Goal: Task Accomplishment & Management: Complete application form

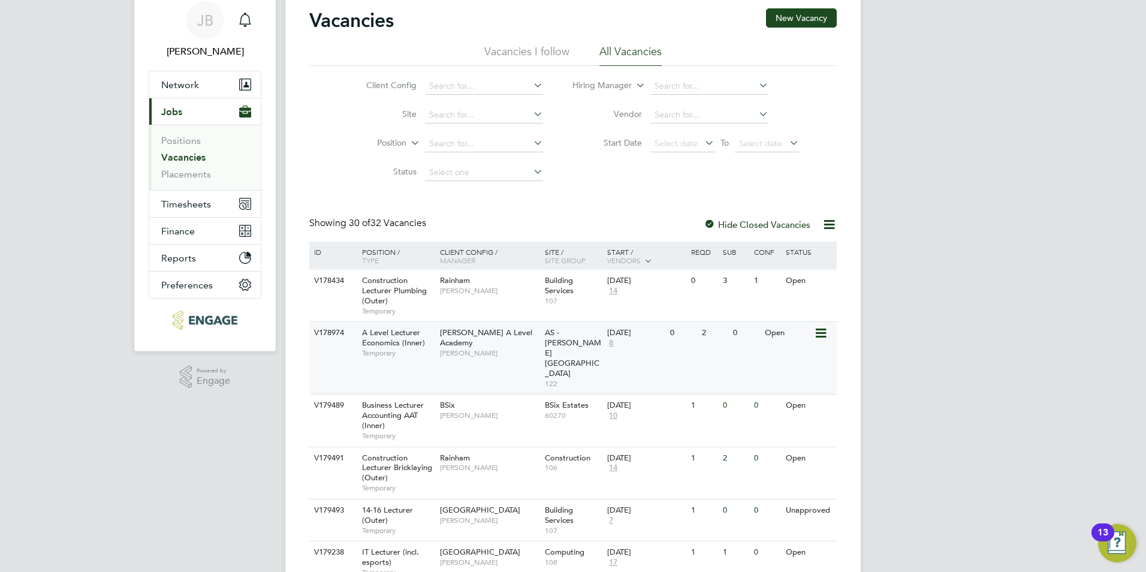
scroll to position [52, 0]
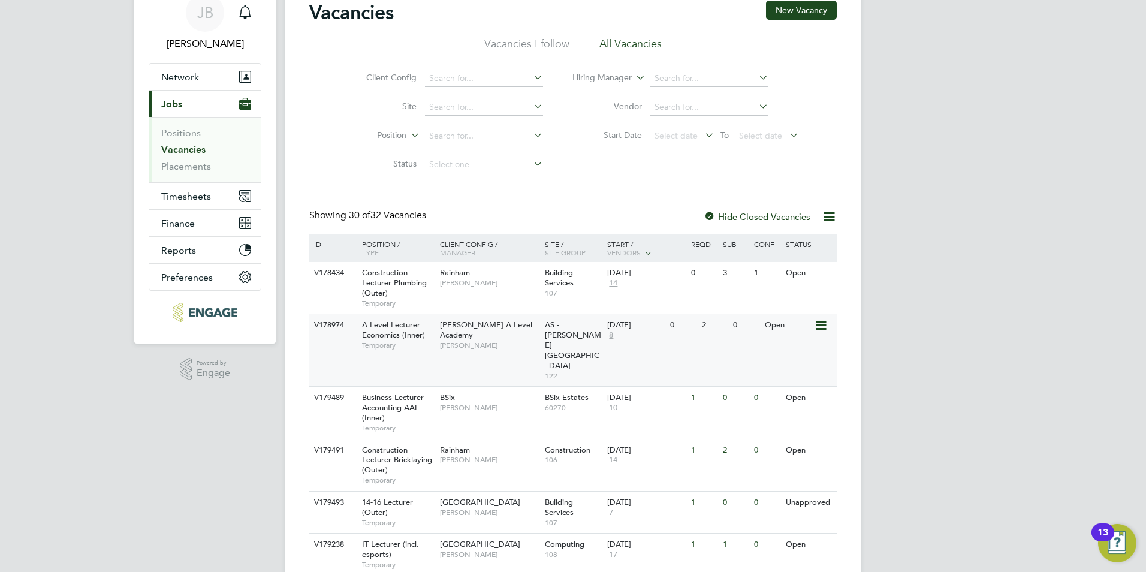
click at [529, 340] on span "Kerry Baker" at bounding box center [489, 345] width 99 height 10
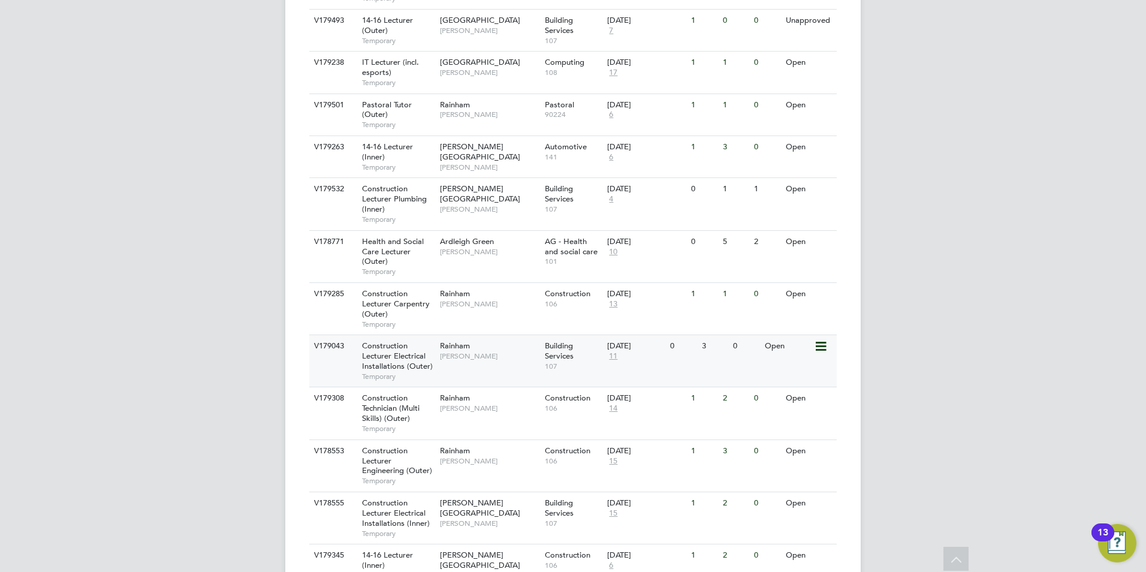
scroll to position [567, 0]
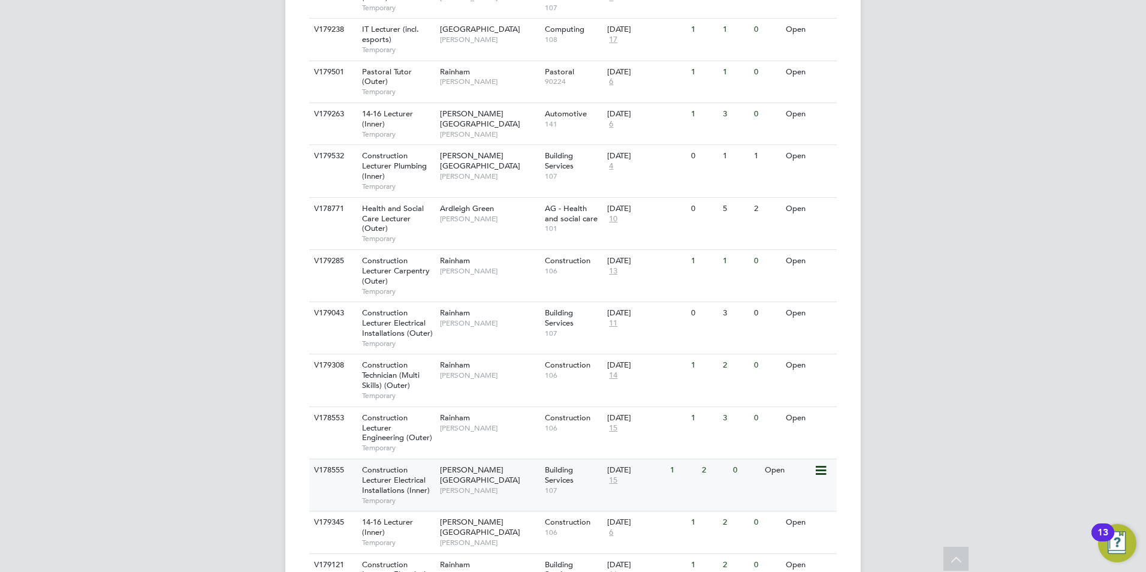
click at [393, 464] on span "Construction Lecturer Electrical Installations (Inner)" at bounding box center [396, 479] width 68 height 31
click at [391, 307] on span "Construction Lecturer Electrical Installations (Outer)" at bounding box center [397, 322] width 71 height 31
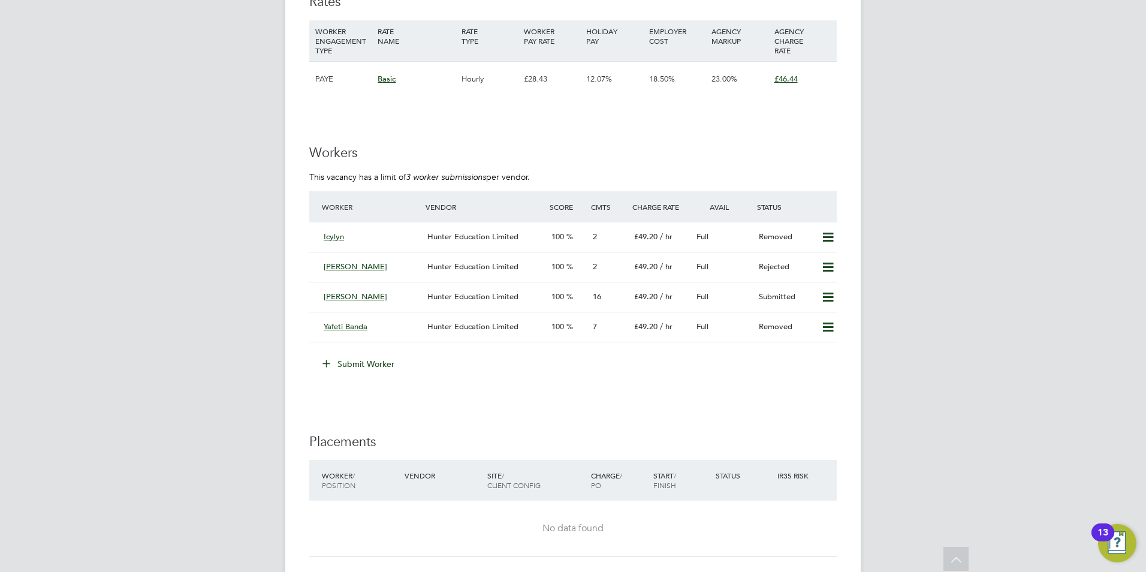
scroll to position [2041, 0]
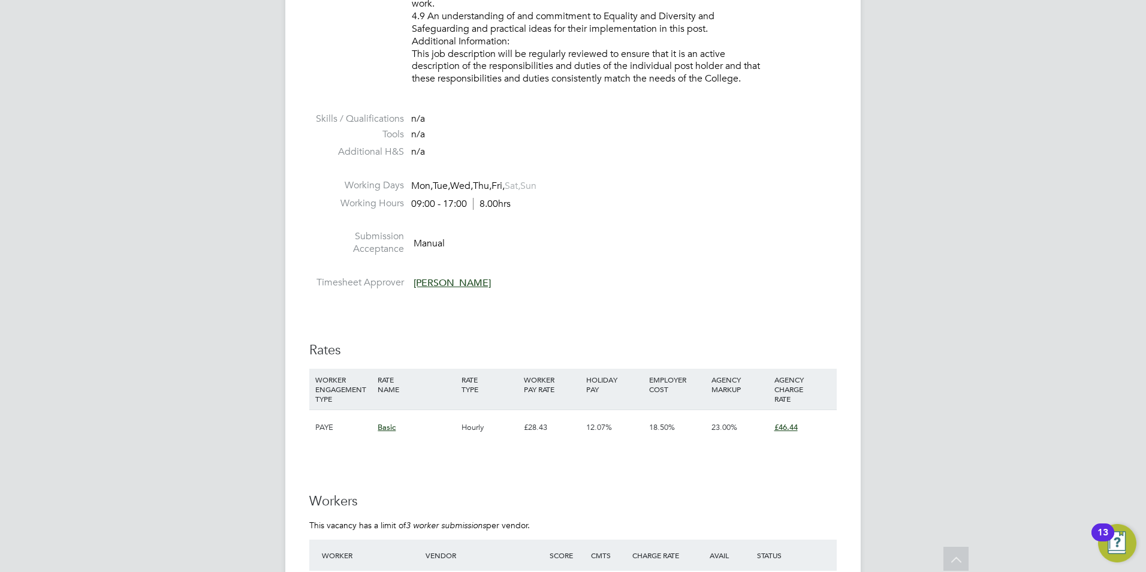
scroll to position [1894, 0]
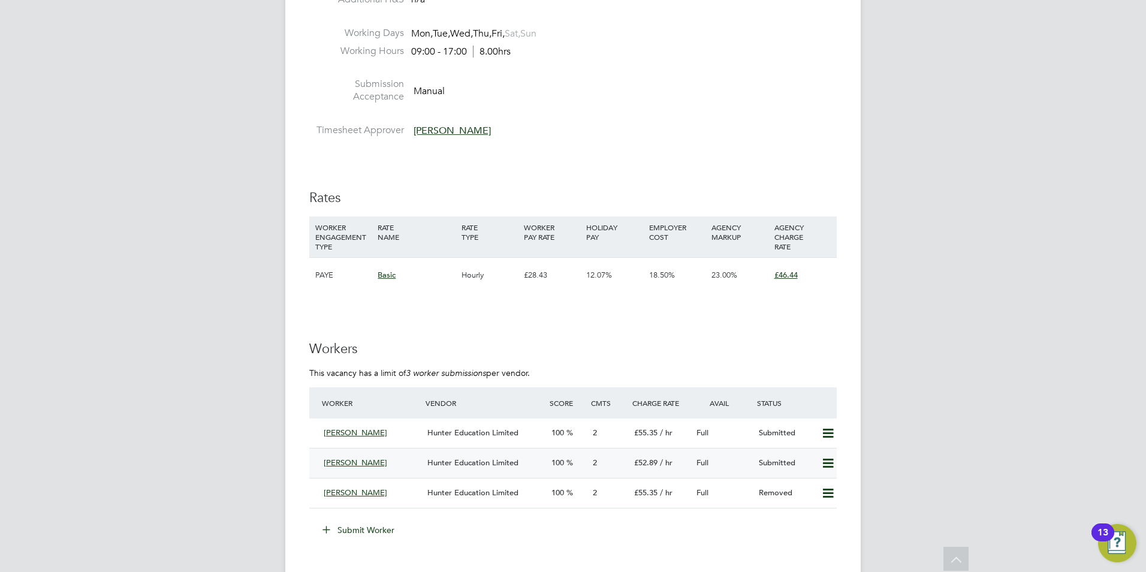
click at [826, 462] on icon at bounding box center [827, 463] width 15 height 10
click at [799, 488] on li "Remove" at bounding box center [810, 488] width 46 height 17
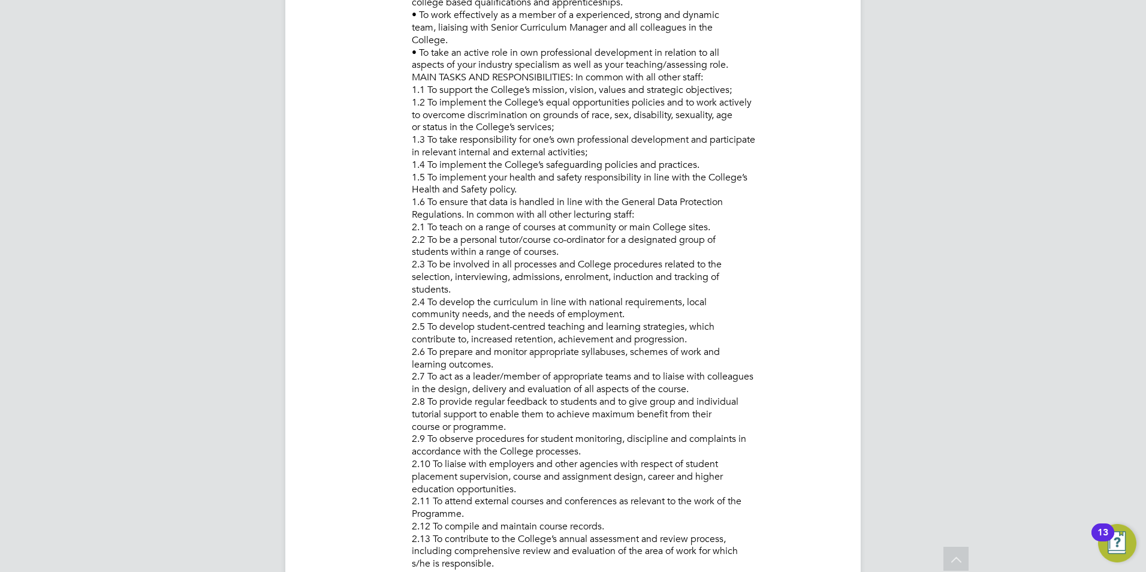
scroll to position [0, 0]
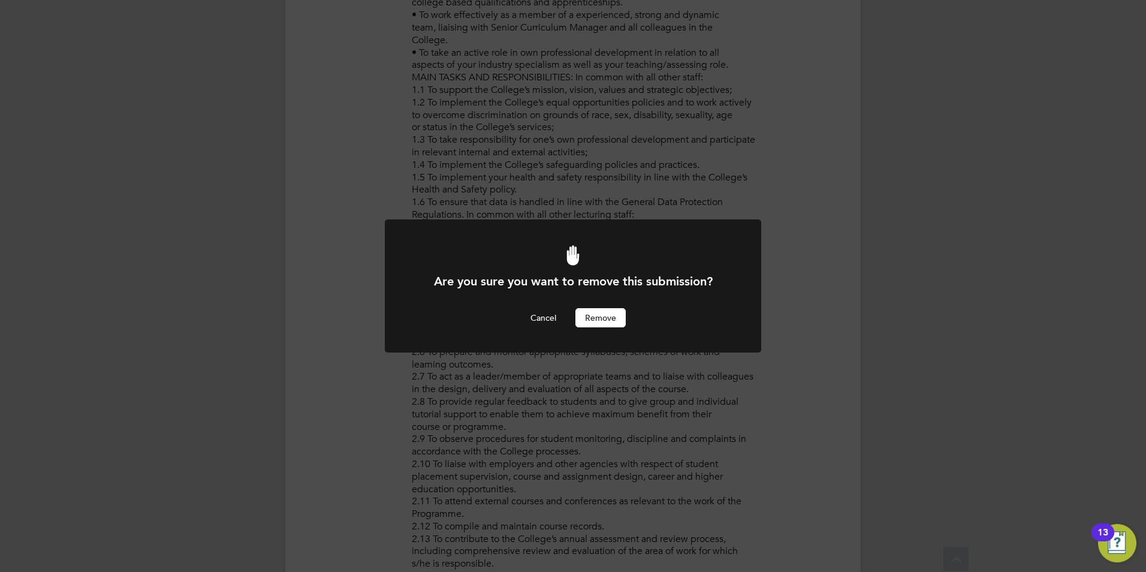
drag, startPoint x: 590, startPoint y: 318, endPoint x: 585, endPoint y: 568, distance: 250.0
click at [590, 318] on button "Remove" at bounding box center [600, 317] width 50 height 19
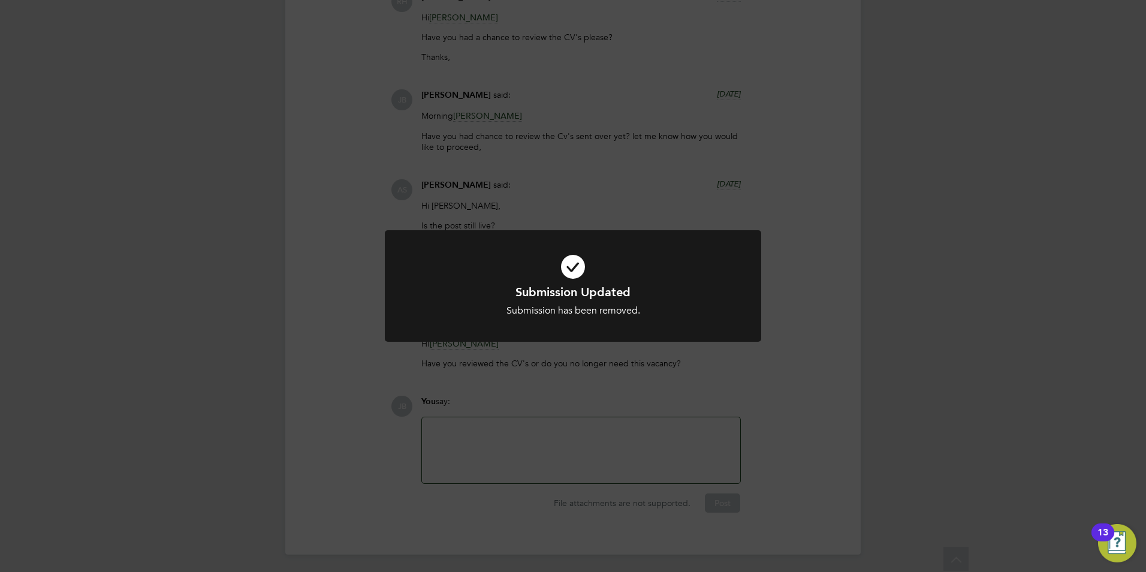
scroll to position [2865, 0]
click at [372, 221] on div "Submission Updated Submission has been removed. Cancel Okay" at bounding box center [573, 286] width 1146 height 572
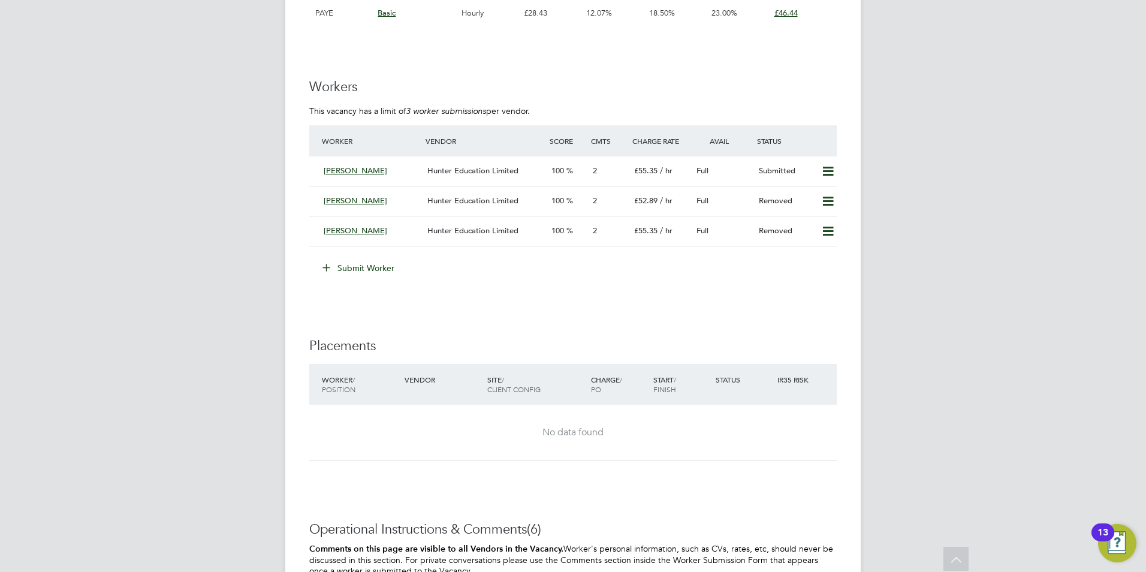
click at [352, 258] on button "Submit Worker" at bounding box center [359, 267] width 90 height 19
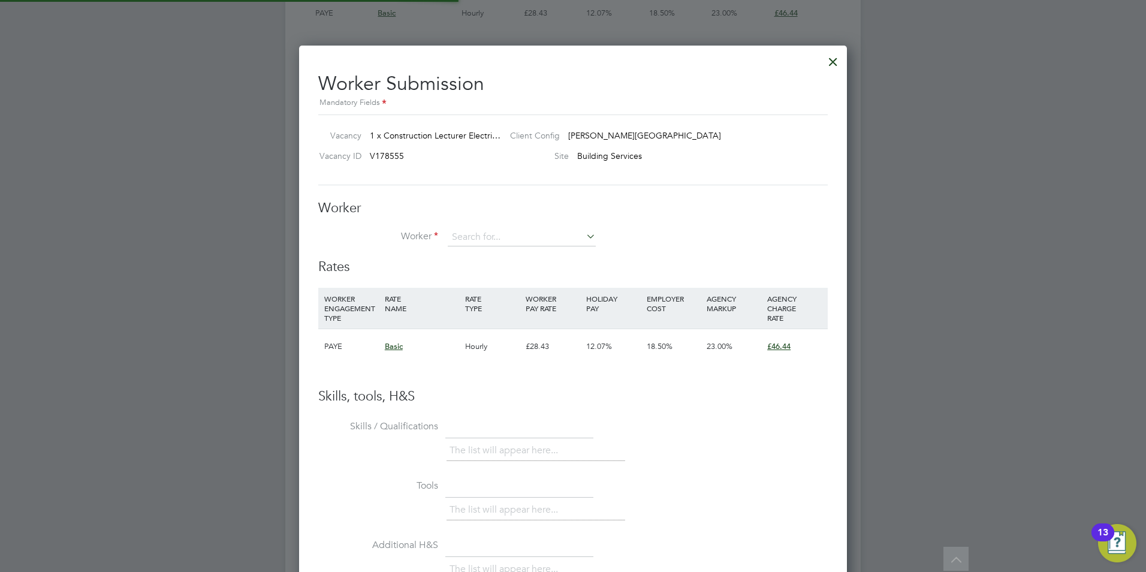
click at [354, 264] on h3 "Rates" at bounding box center [572, 266] width 509 height 17
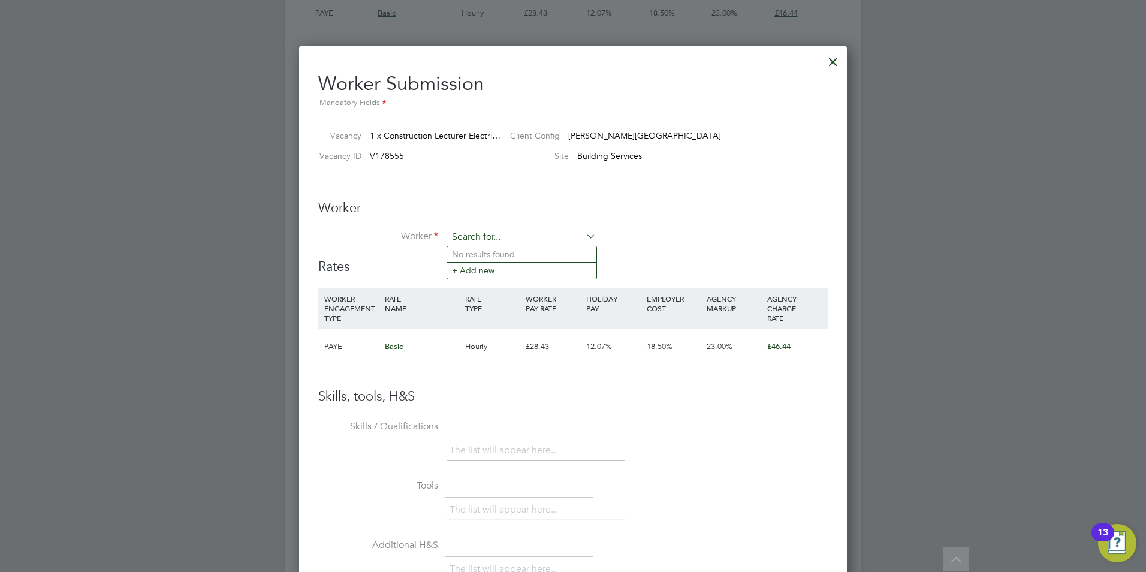
click at [481, 233] on input at bounding box center [522, 237] width 148 height 18
click at [527, 251] on li "Rez a Zareh" at bounding box center [521, 254] width 149 height 16
type input "[PERSON_NAME]"
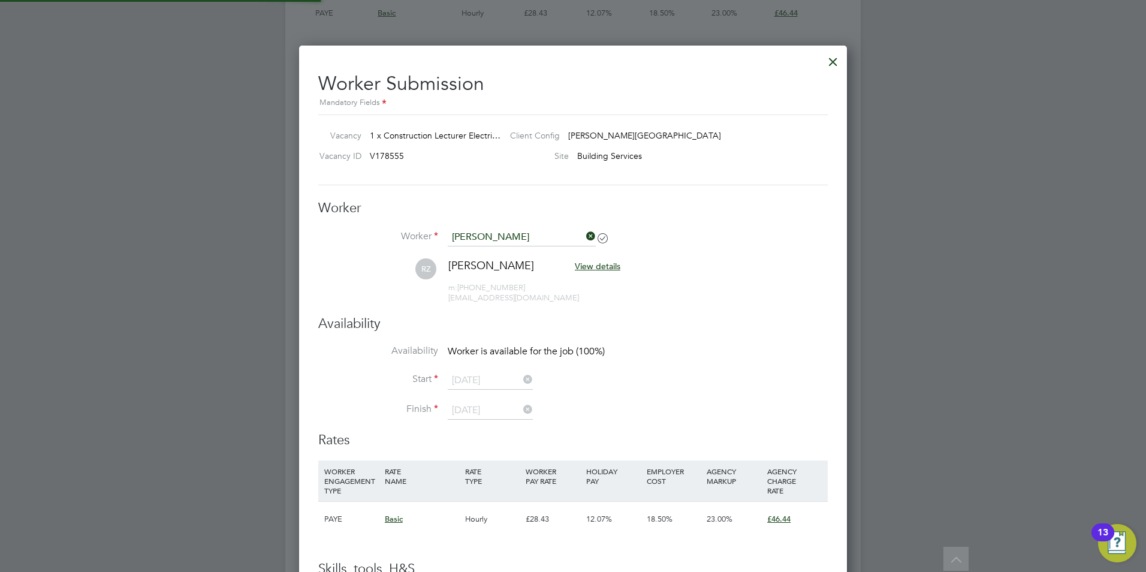
click at [497, 279] on ul "Worker Reza Zareh RZ Reza Zareh View details m: +447572125038 r_zareh@outlook.c…" at bounding box center [572, 271] width 509 height 87
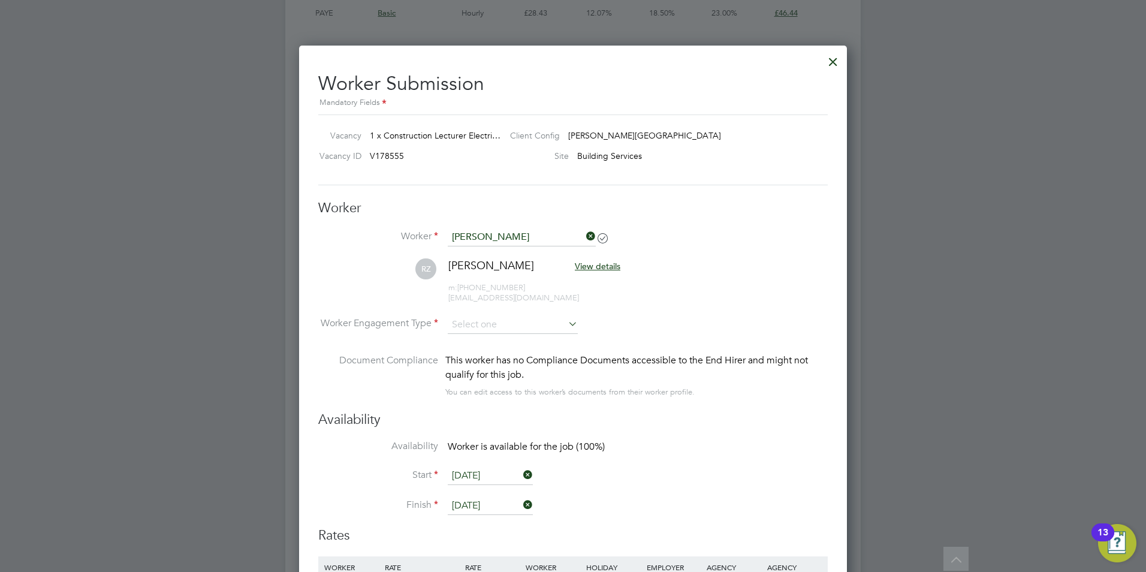
click at [498, 337] on li "Worker Engagement Type" at bounding box center [572, 334] width 509 height 37
click at [499, 322] on input at bounding box center [513, 325] width 130 height 18
click at [502, 342] on li "Contract" at bounding box center [512, 341] width 131 height 16
type input "Contract"
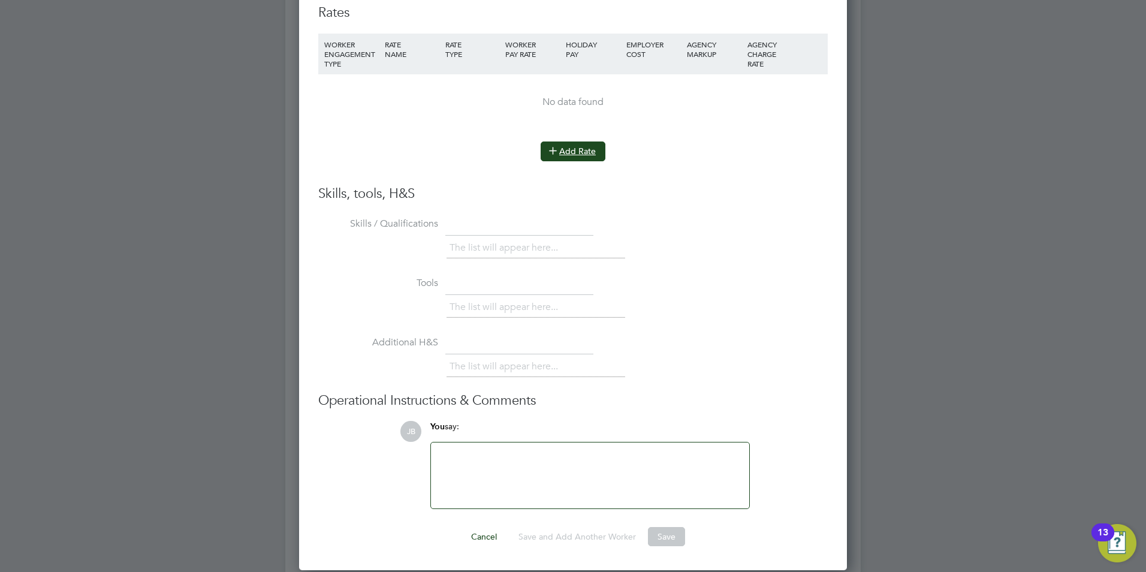
click at [578, 147] on button "Add Rate" at bounding box center [573, 150] width 65 height 19
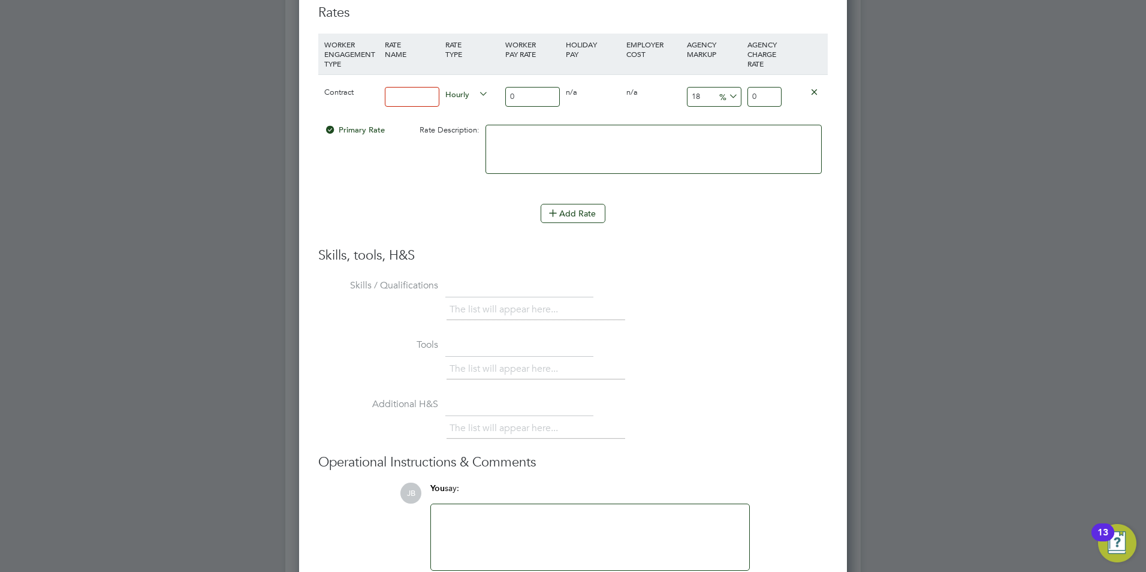
click at [402, 102] on input at bounding box center [412, 97] width 55 height 20
type input "basic"
click at [523, 93] on input "0" at bounding box center [532, 97] width 55 height 20
type input "4"
type input "4.72"
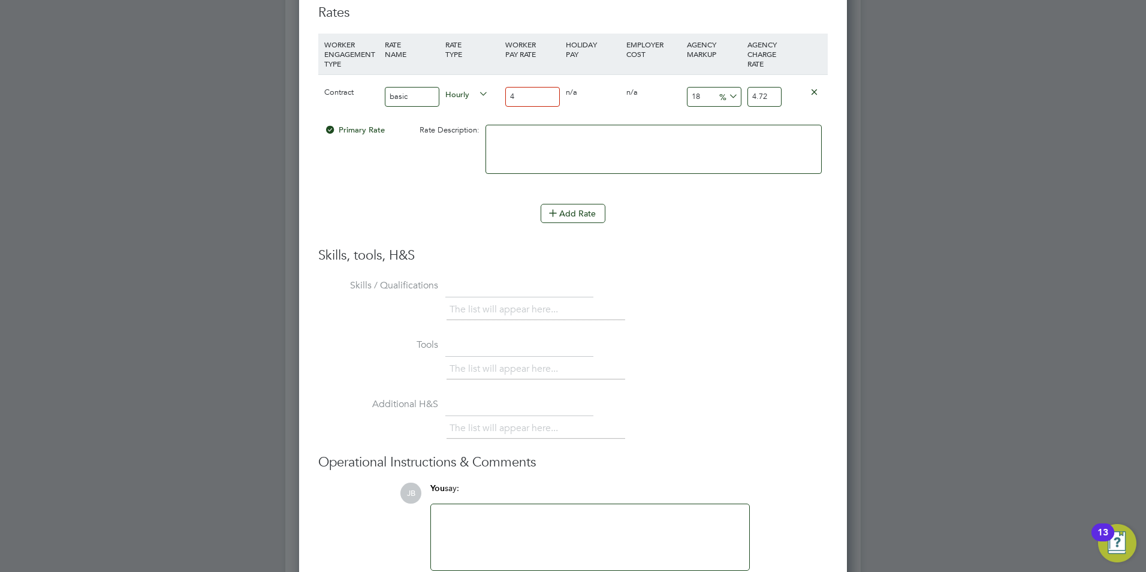
type input "44"
type input "51.92"
type input "44"
click at [708, 93] on input "18" at bounding box center [714, 97] width 55 height 20
type input "1"
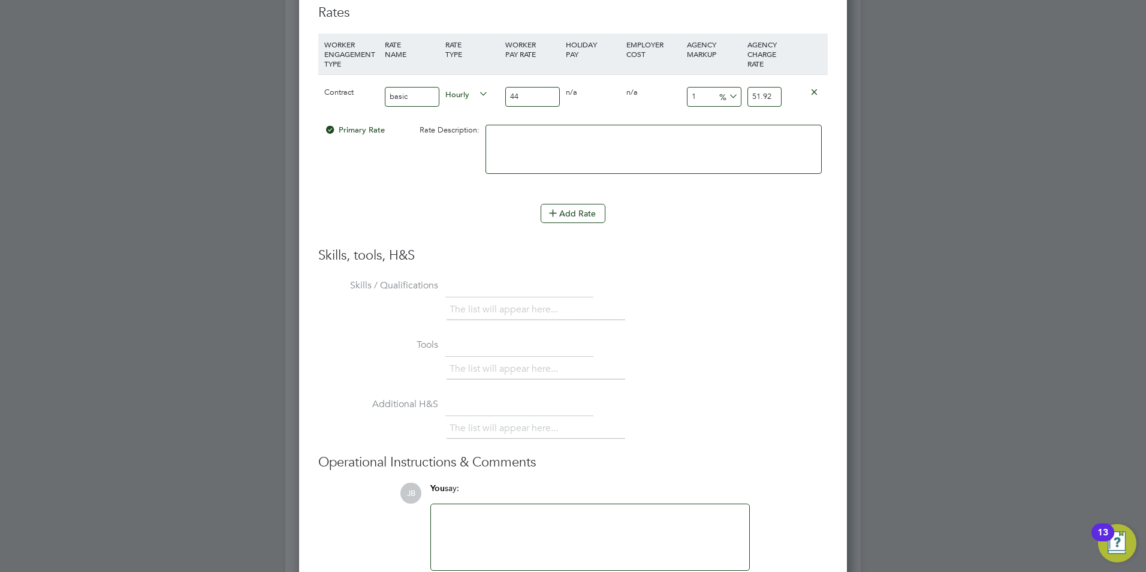
type input "44.44"
type input "2"
type input "44.88"
type input "23"
type input "54.12"
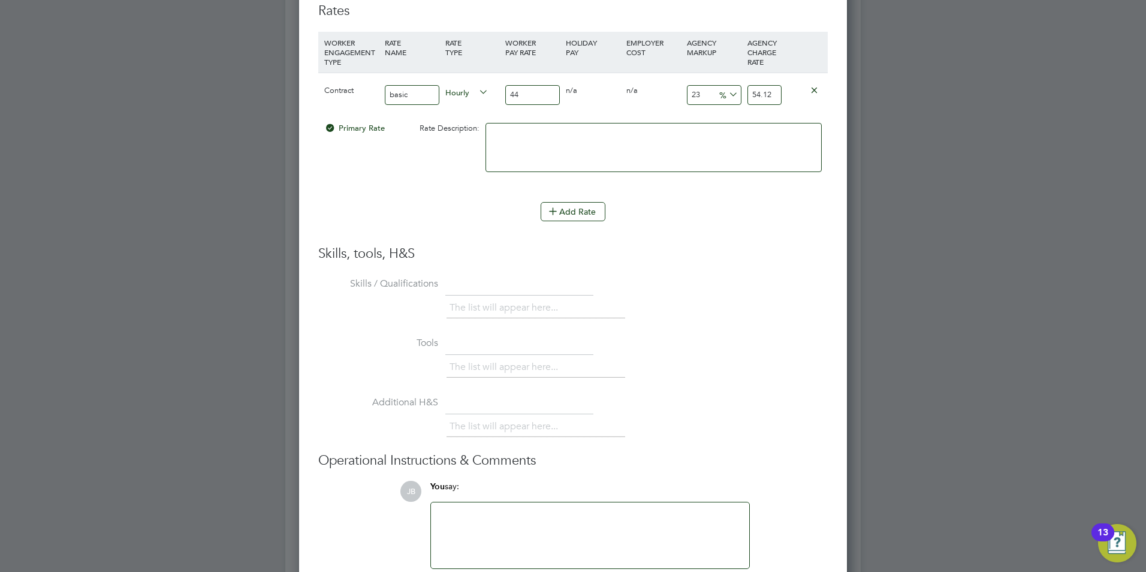
type input "23"
click at [490, 515] on div at bounding box center [590, 535] width 304 height 52
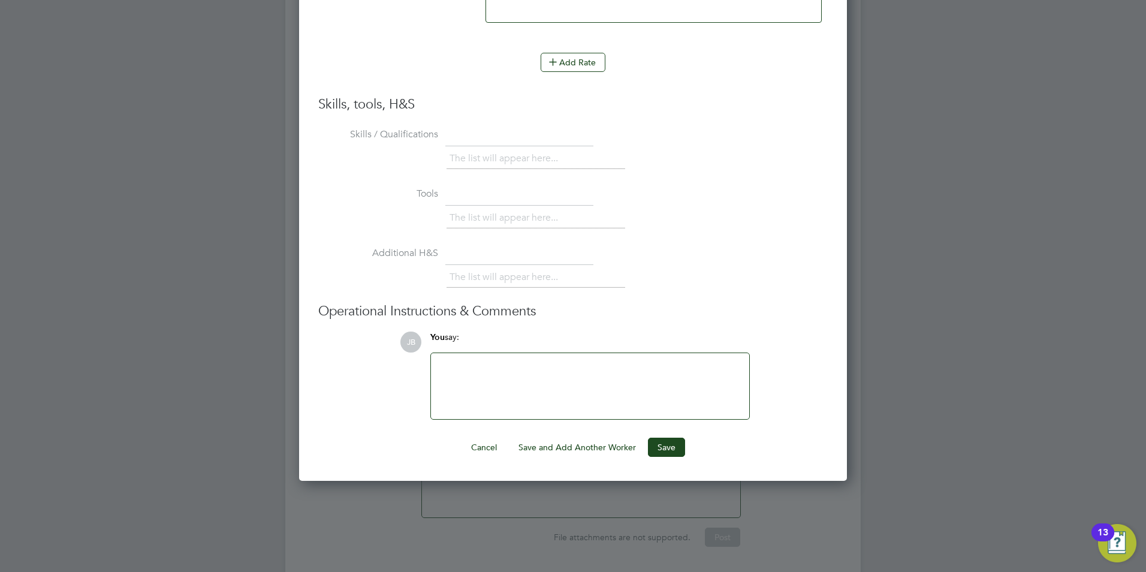
click at [499, 378] on div at bounding box center [590, 386] width 304 height 52
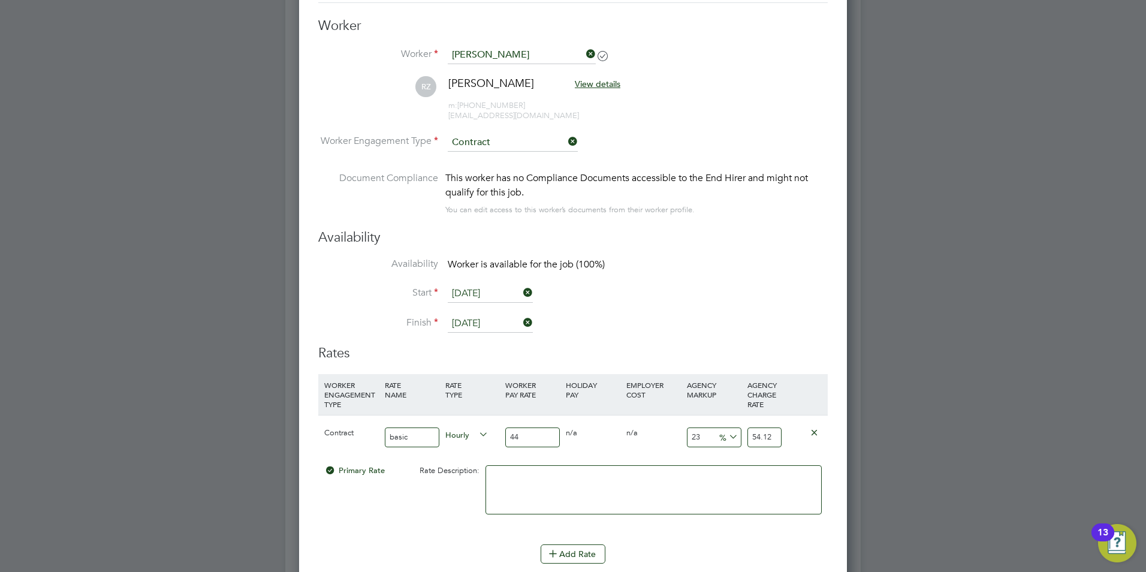
scroll to position [2348, 0]
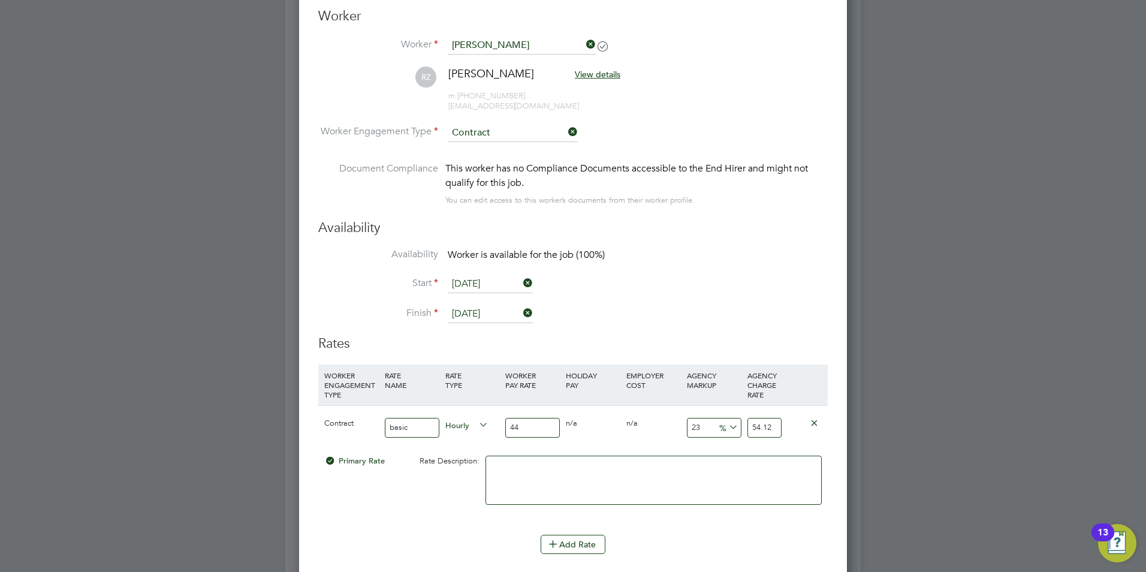
click at [529, 428] on input "44" at bounding box center [532, 428] width 55 height 20
type input "4"
type input "4.92"
type input "44"
type input "54.12"
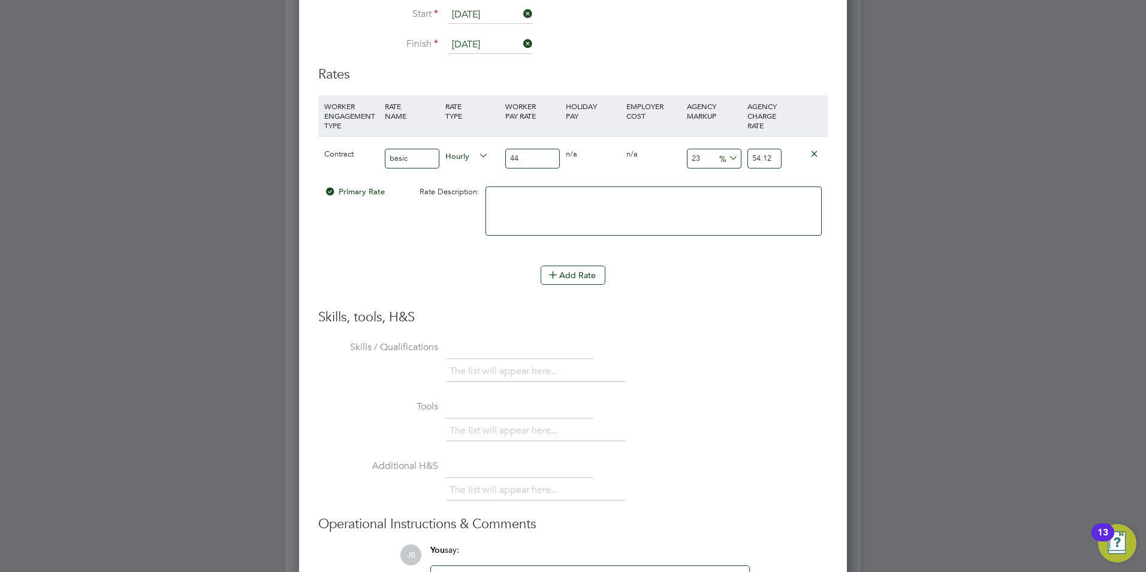
scroll to position [2621, 0]
type input "4"
type input "4.92"
type input "43"
type input "52.89"
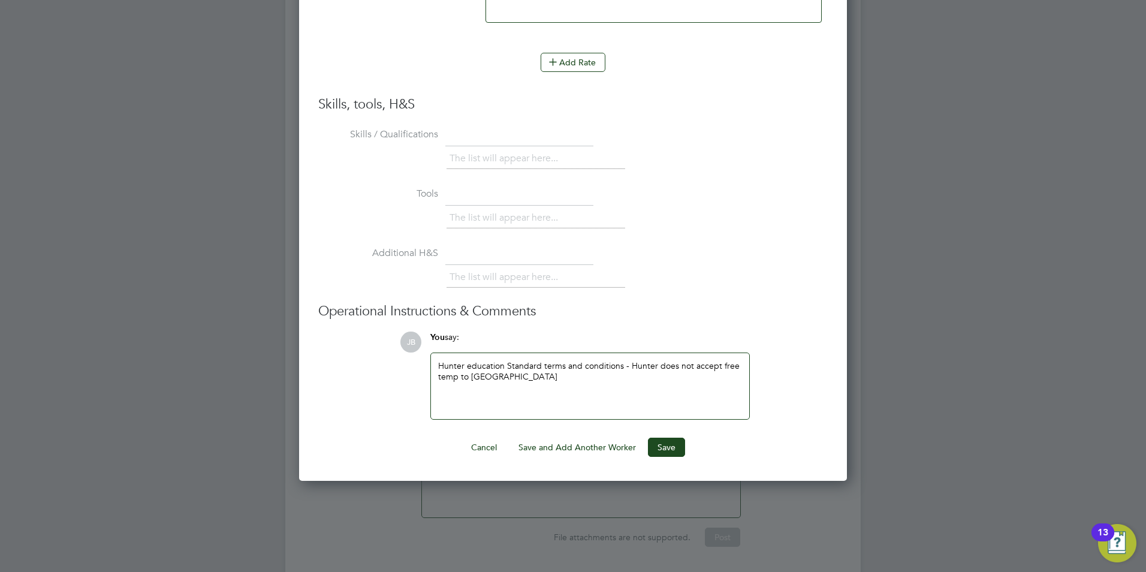
scroll to position [2865, 0]
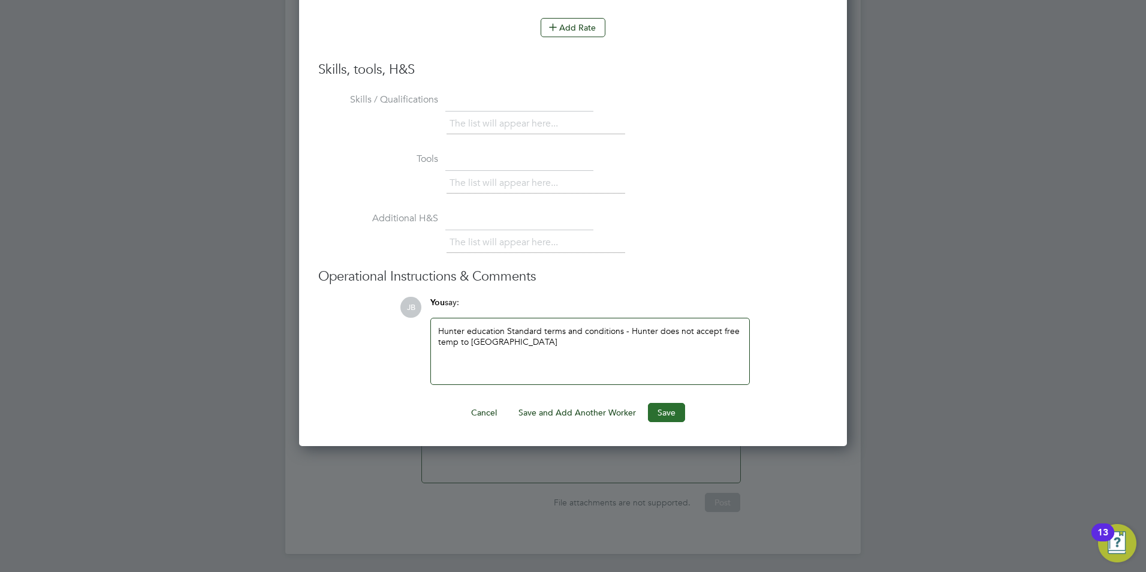
type input "43"
click at [672, 418] on button "Save" at bounding box center [666, 412] width 37 height 19
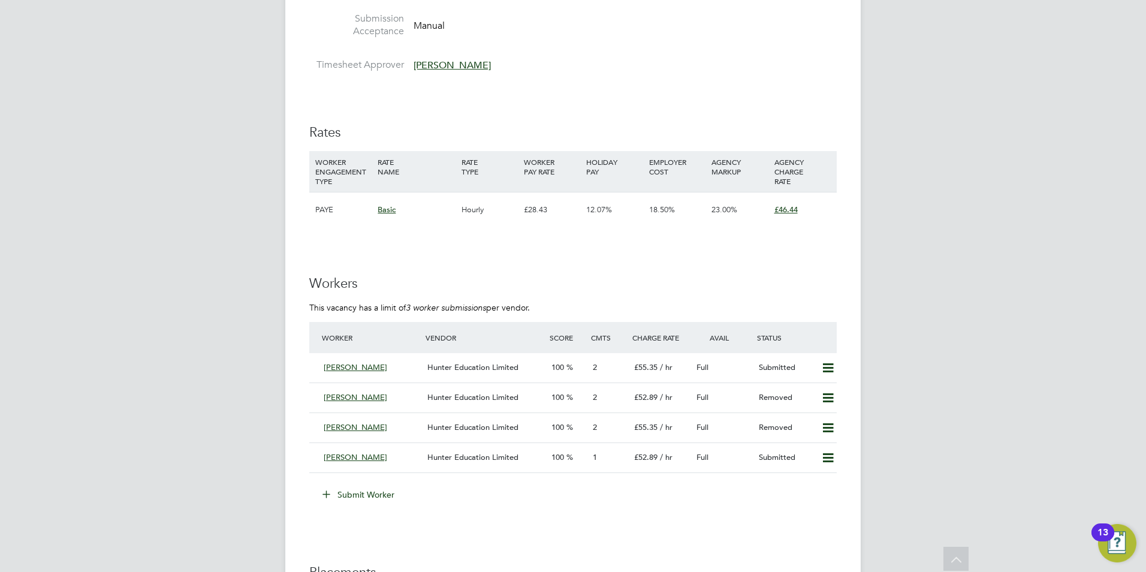
scroll to position [1995, 0]
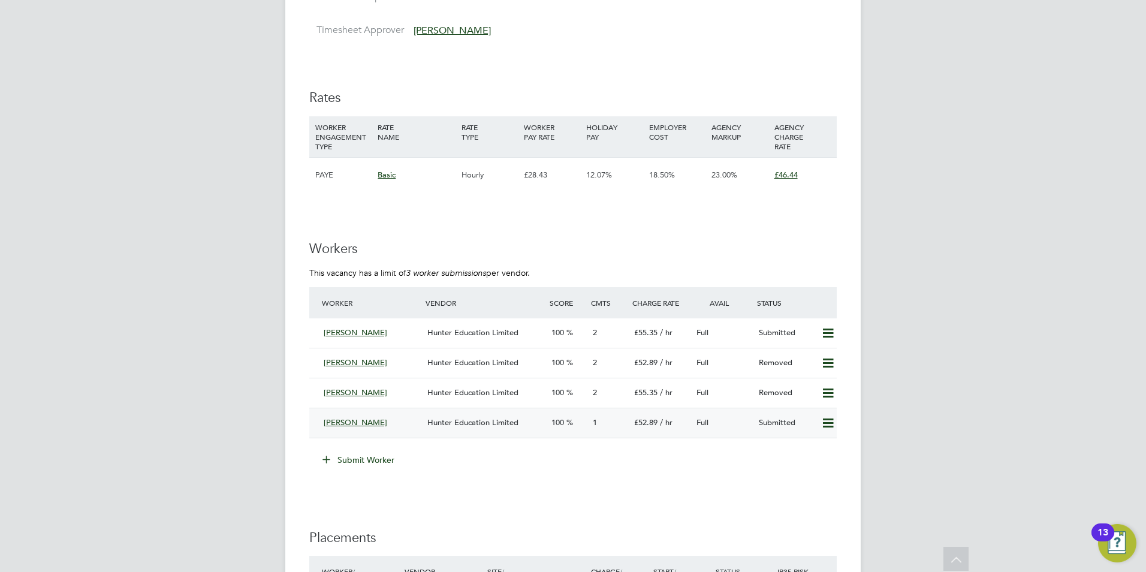
click at [467, 424] on span "Hunter Education Limited" at bounding box center [472, 422] width 91 height 10
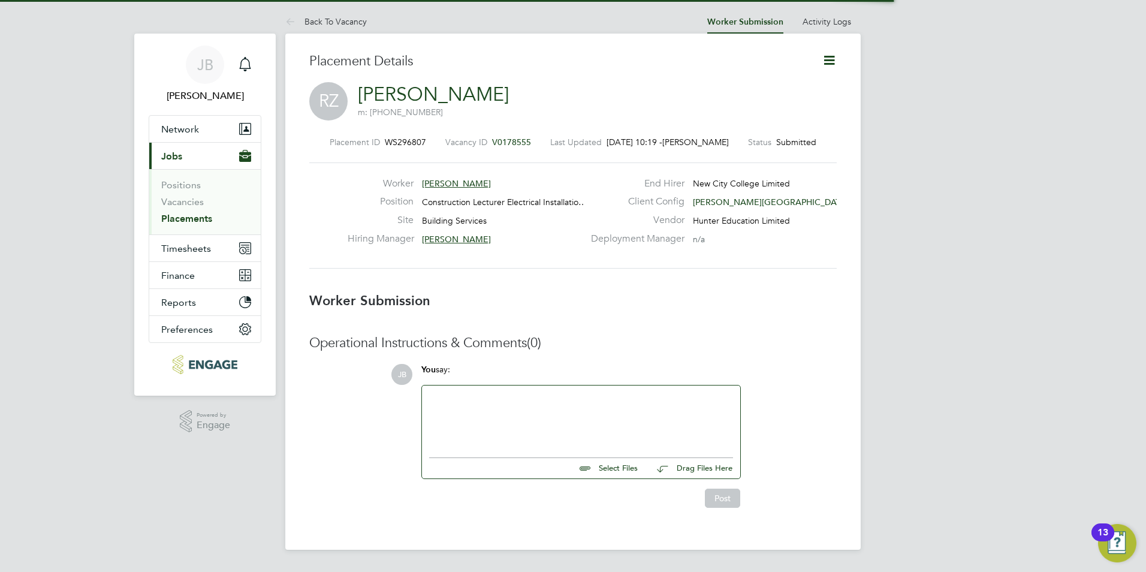
scroll to position [6, 6]
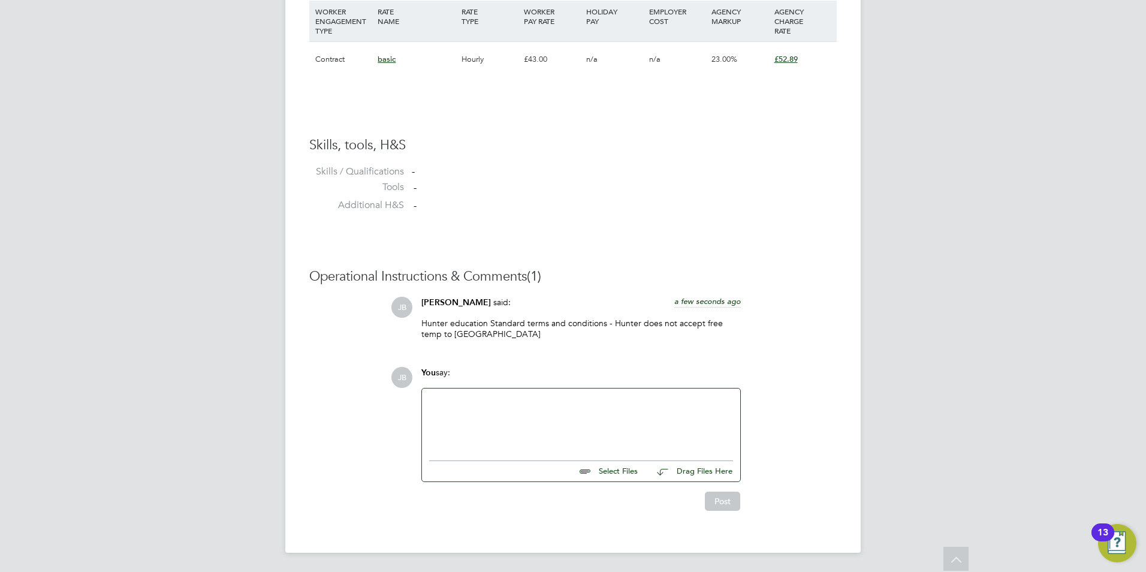
click at [475, 401] on div at bounding box center [581, 422] width 304 height 52
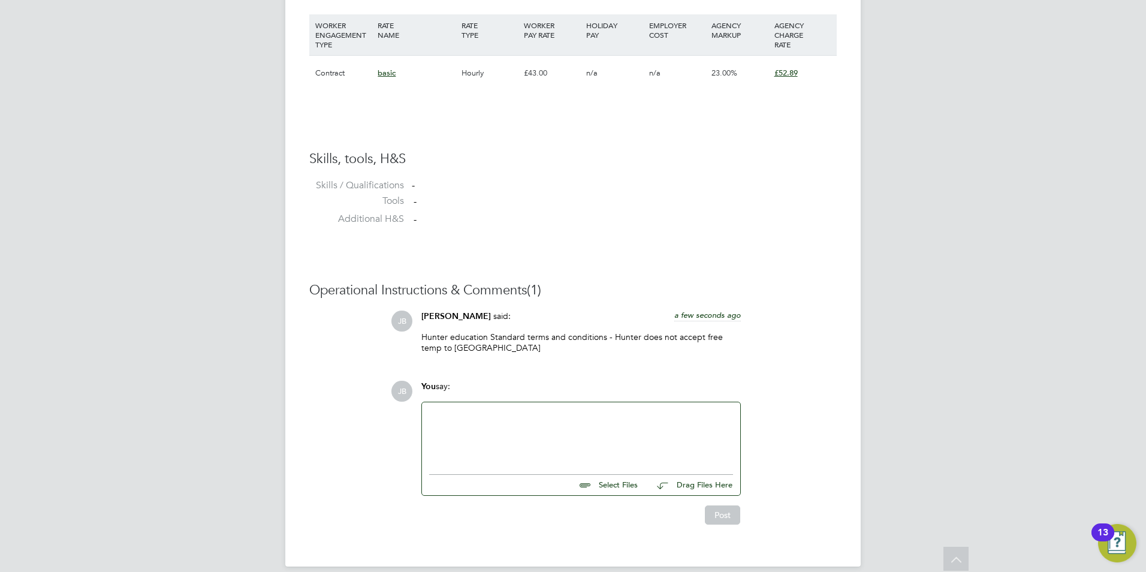
paste div
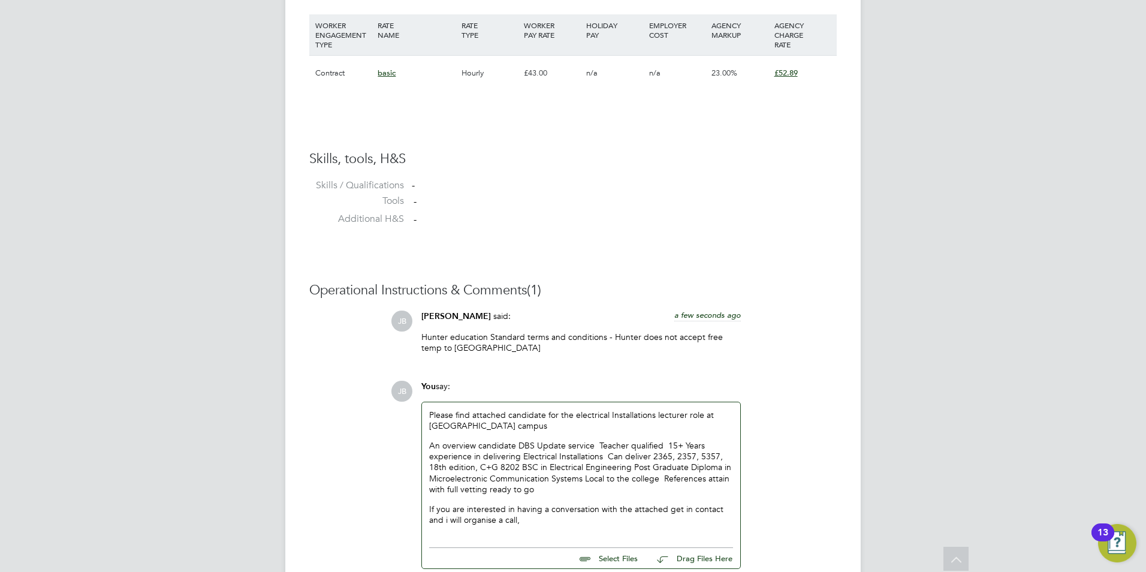
click at [516, 432] on div "Please find attached candidate for the electrical Installations lecturer role a…" at bounding box center [581, 467] width 304 height 116
click at [556, 523] on p "If you are interested in having a conversation with the attached get in contact…" at bounding box center [581, 514] width 304 height 22
drag, startPoint x: 600, startPoint y: 525, endPoint x: 581, endPoint y: 533, distance: 20.4
click at [598, 527] on div "Please find attached candidate for the electrical Installations lecturer role a…" at bounding box center [581, 472] width 318 height 140
drag, startPoint x: 470, startPoint y: 517, endPoint x: 477, endPoint y: 519, distance: 6.8
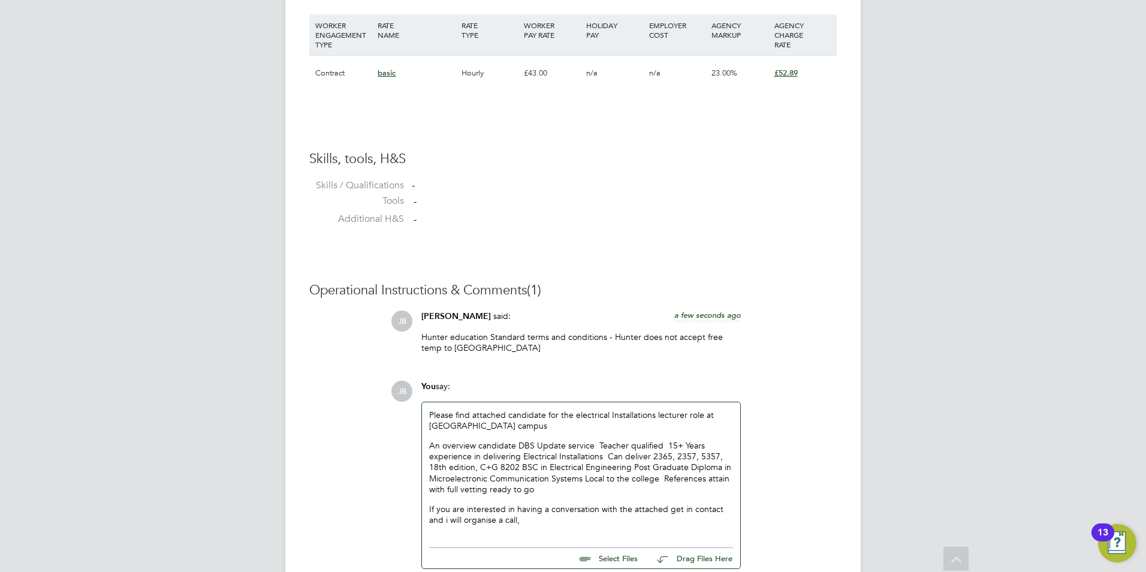
drag, startPoint x: 477, startPoint y: 519, endPoint x: 544, endPoint y: 530, distance: 67.5
click at [544, 530] on div "Please find attached candidate for the electrical Installations lecturer role a…" at bounding box center [581, 472] width 318 height 140
click at [619, 558] on input "file" at bounding box center [643, 556] width 180 height 17
type input "C:\fakepath\CV15860.odt"
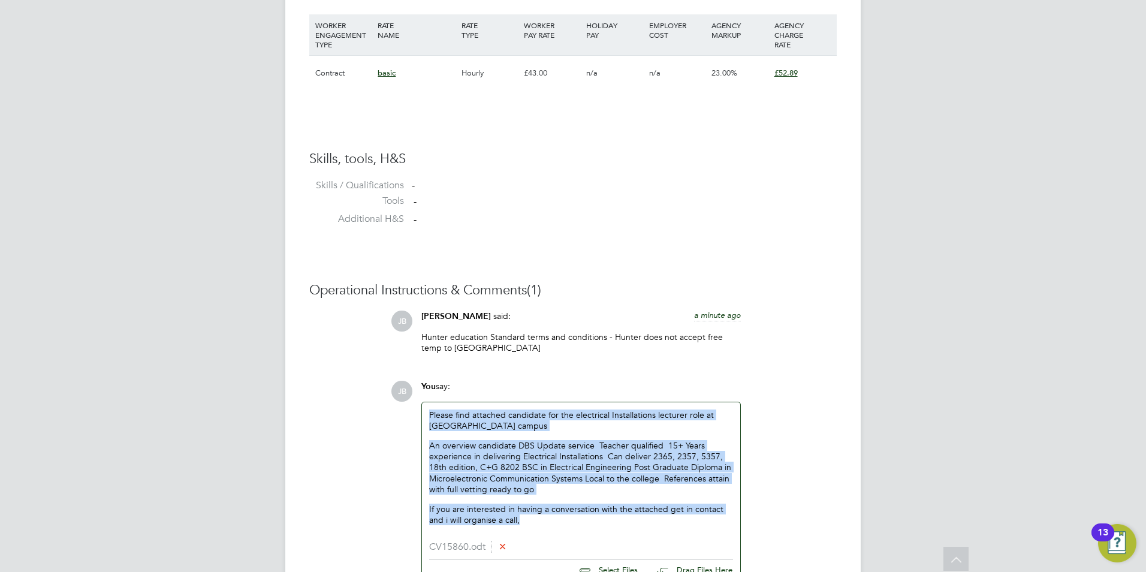
drag, startPoint x: 541, startPoint y: 523, endPoint x: 532, endPoint y: 465, distance: 58.2
click at [383, 366] on div "Operational Instructions & Comments (1) JB Jack Baron said: a minute ago Hunter…" at bounding box center [572, 446] width 527 height 328
copy div "Please find attached candidate for the electrical Installations lecturer role a…"
click at [476, 429] on p "Please find attached candidate for the electrical Installations lecturer role a…" at bounding box center [581, 420] width 304 height 22
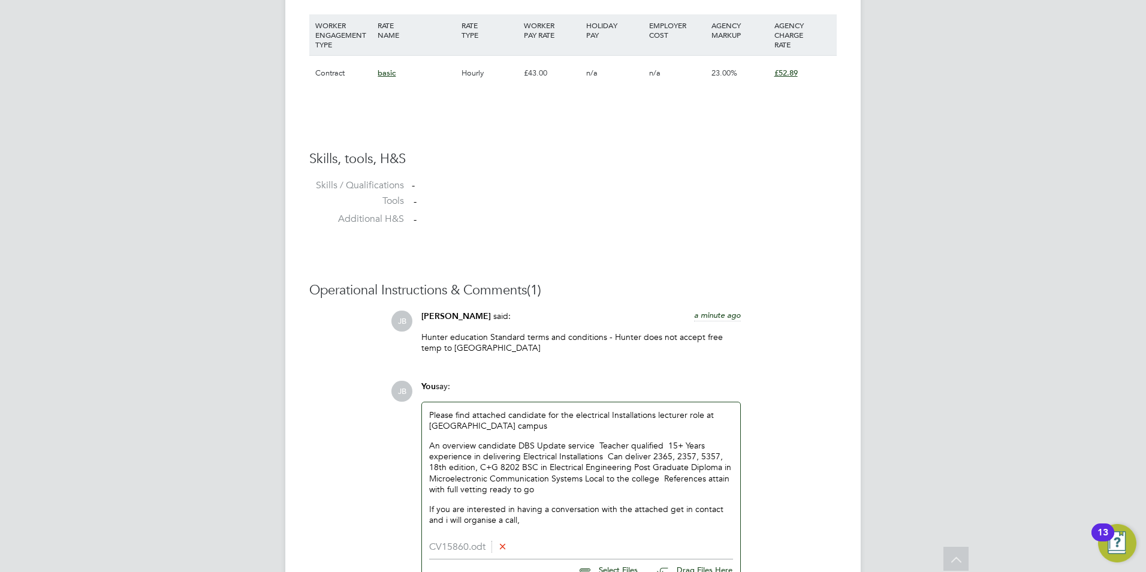
click at [462, 430] on p "Please find attached candidate for the electrical Installations lecturer role a…" at bounding box center [581, 420] width 304 height 22
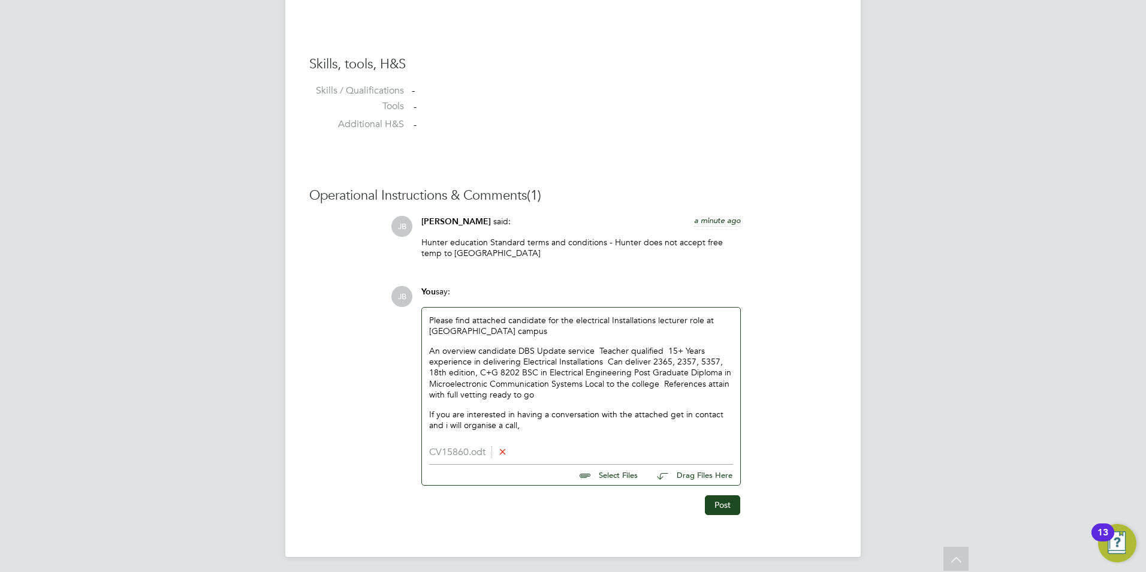
scroll to position [948, 0]
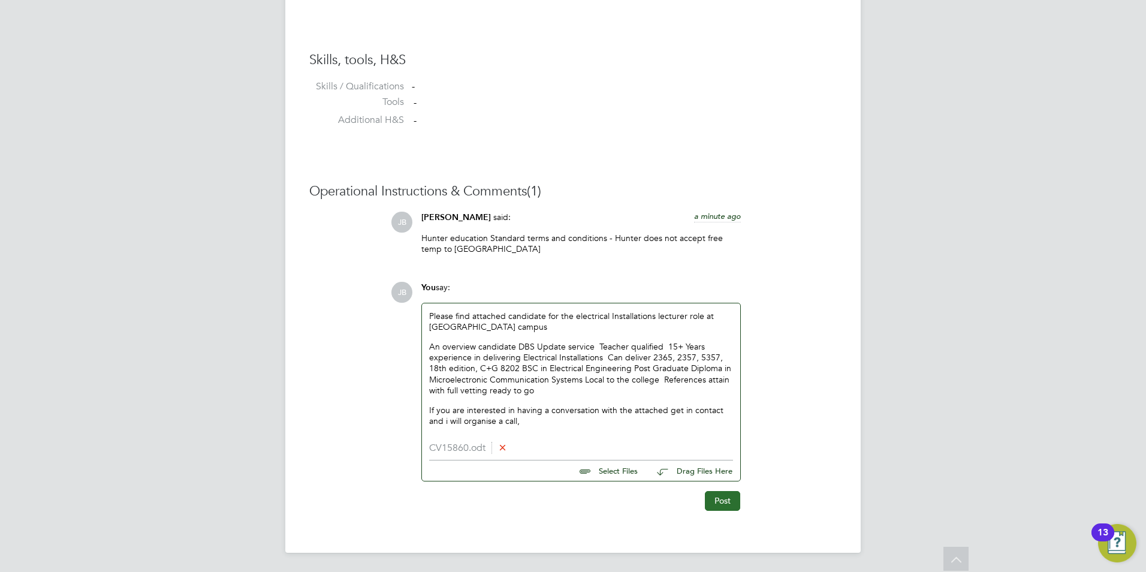
drag, startPoint x: 729, startPoint y: 509, endPoint x: 731, endPoint y: 503, distance: 6.8
click at [729, 509] on button "Post" at bounding box center [722, 500] width 35 height 19
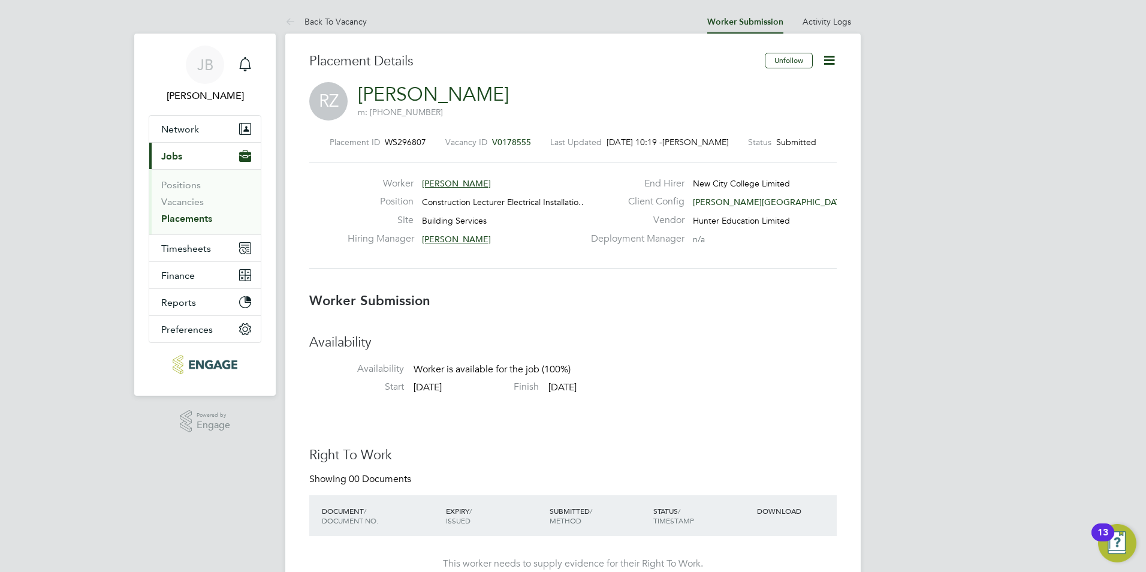
scroll to position [2, 0]
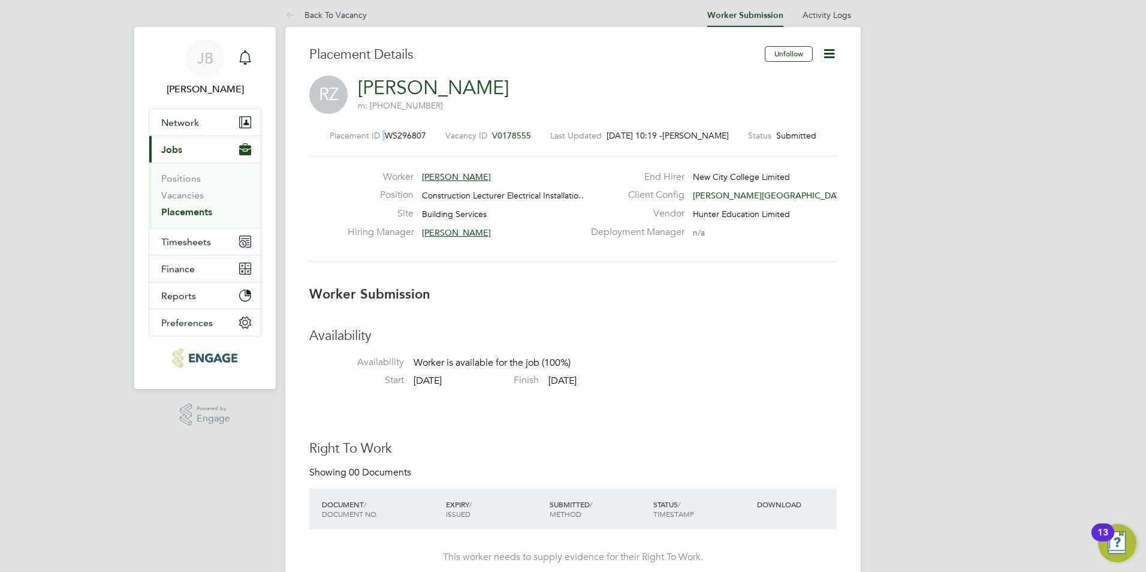
click at [625, 106] on div "RZ Reza Zareh m: +447572125038" at bounding box center [572, 96] width 527 height 41
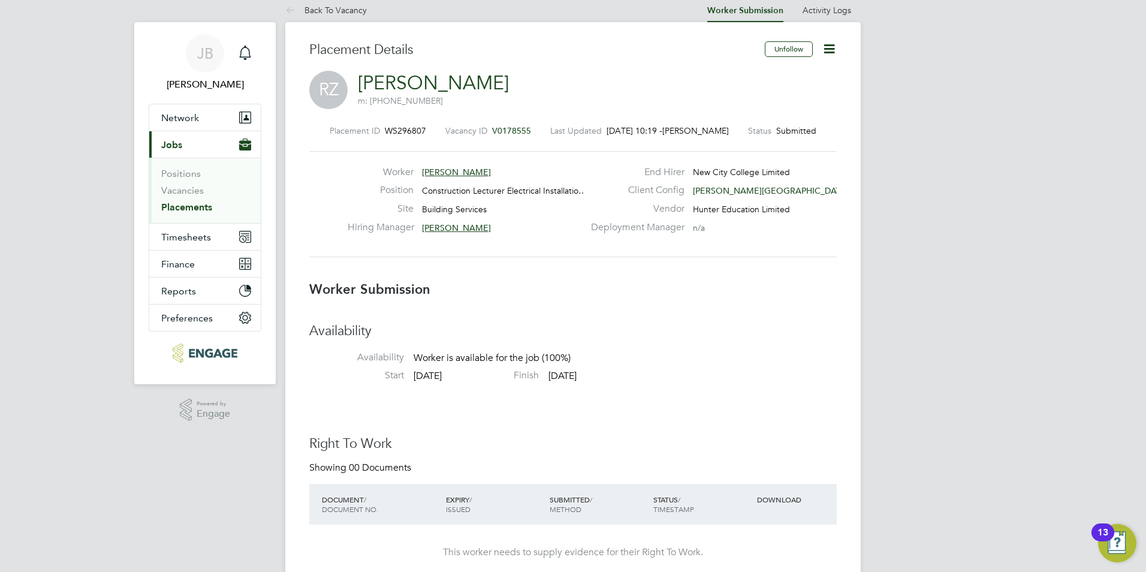
drag, startPoint x: 617, startPoint y: 109, endPoint x: 607, endPoint y: 98, distance: 15.3
click at [608, 98] on div "RZ Reza Zareh m: +447572125038" at bounding box center [572, 91] width 527 height 41
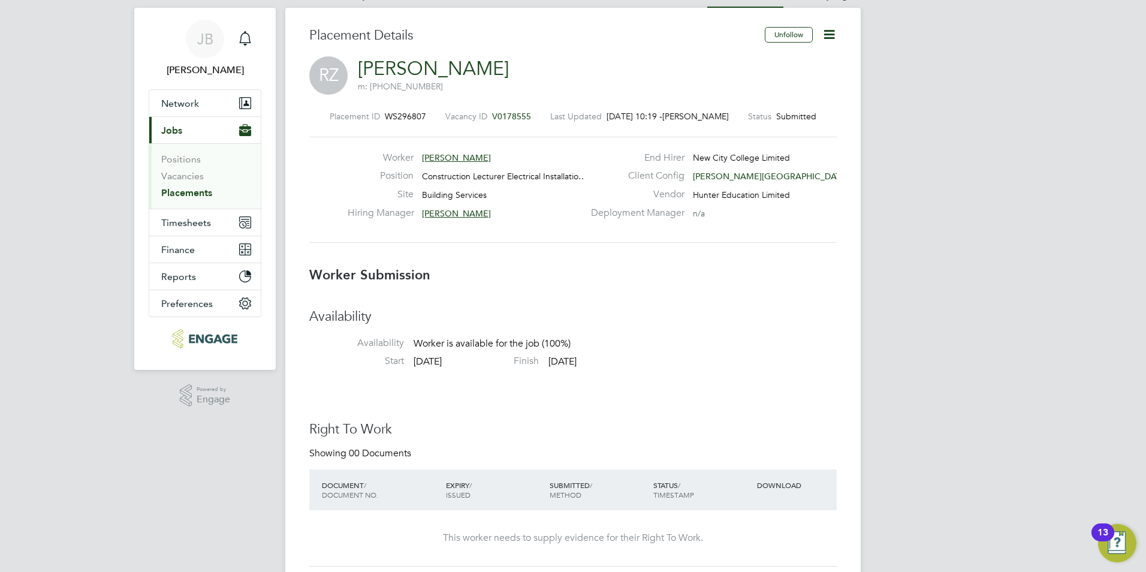
scroll to position [25, 0]
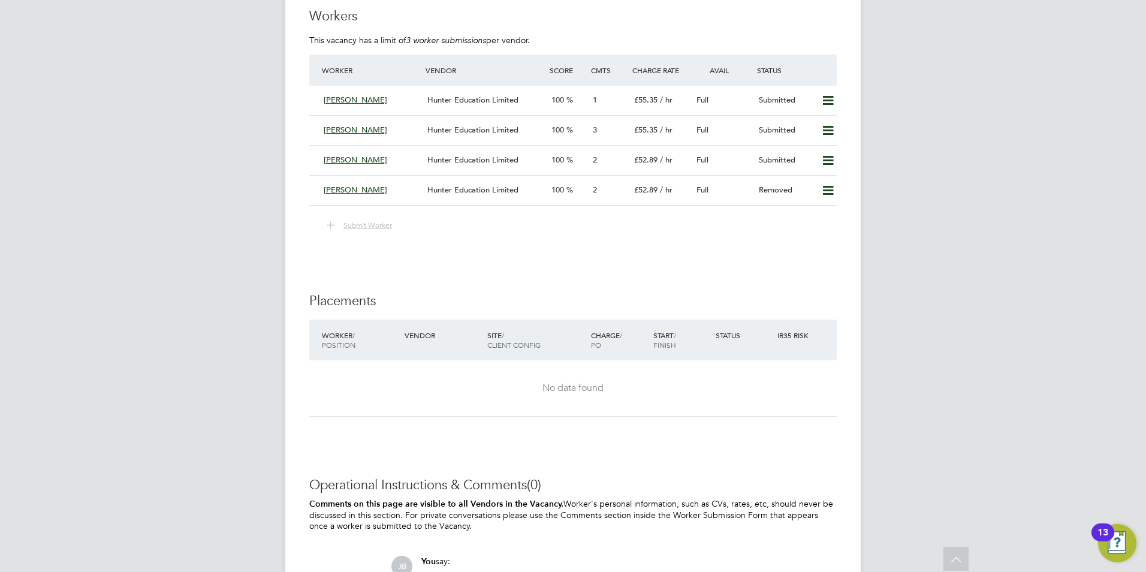
scroll to position [2238, 0]
click at [545, 195] on div "Hunter Education Limited" at bounding box center [485, 191] width 124 height 20
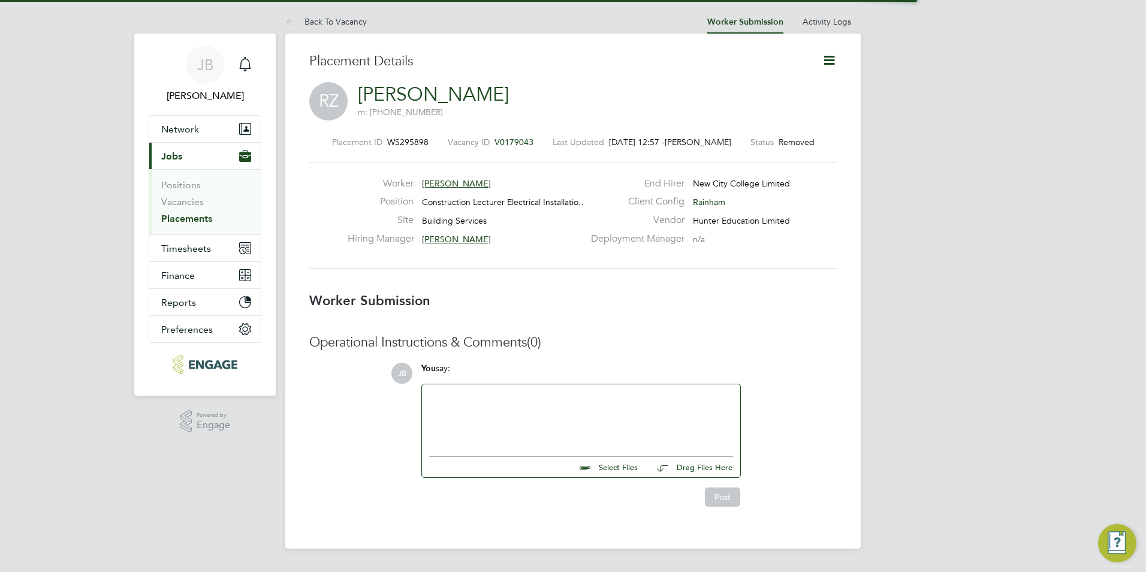
scroll to position [6, 6]
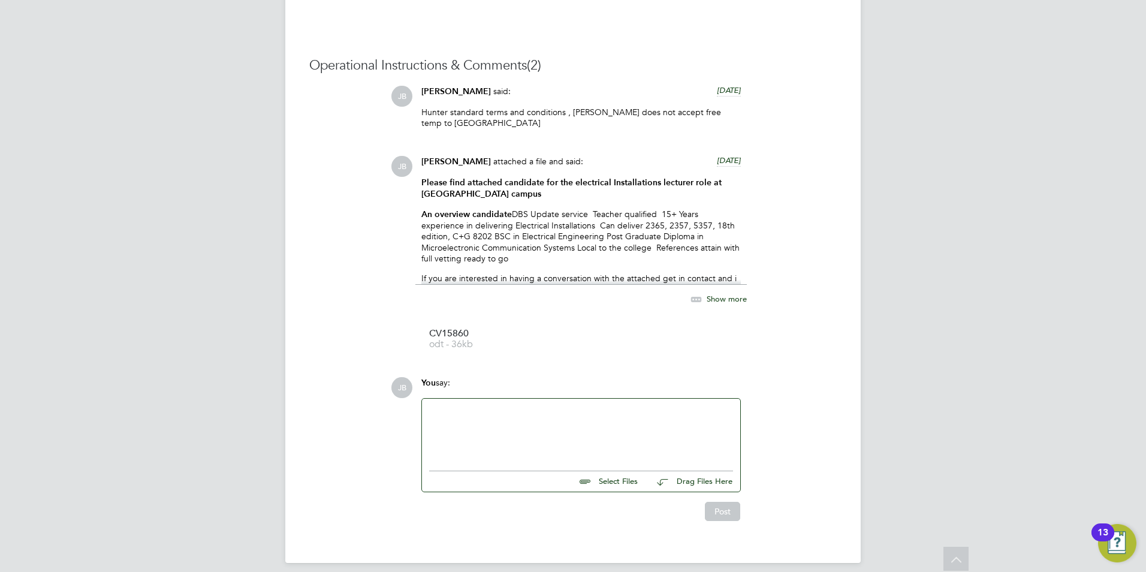
click at [699, 292] on icon at bounding box center [696, 299] width 15 height 15
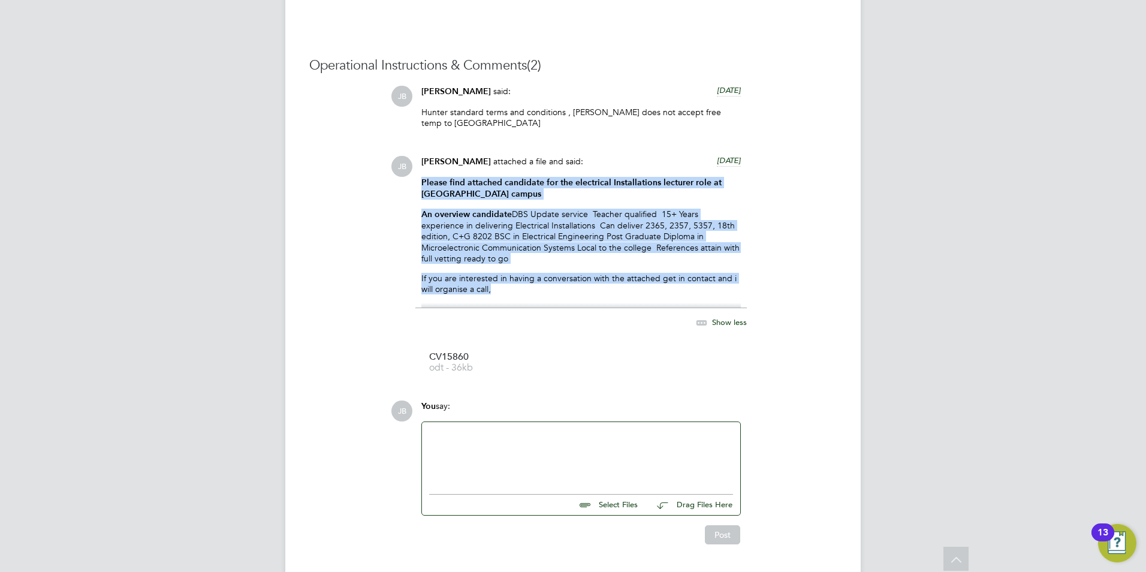
drag, startPoint x: 499, startPoint y: 277, endPoint x: 421, endPoint y: 171, distance: 131.6
click at [421, 177] on div "Please find attached candidate for the electrical Installations lecturer role a…" at bounding box center [580, 242] width 319 height 131
copy div "Please find attached candidate for the electrical Installations lecturer role a…"
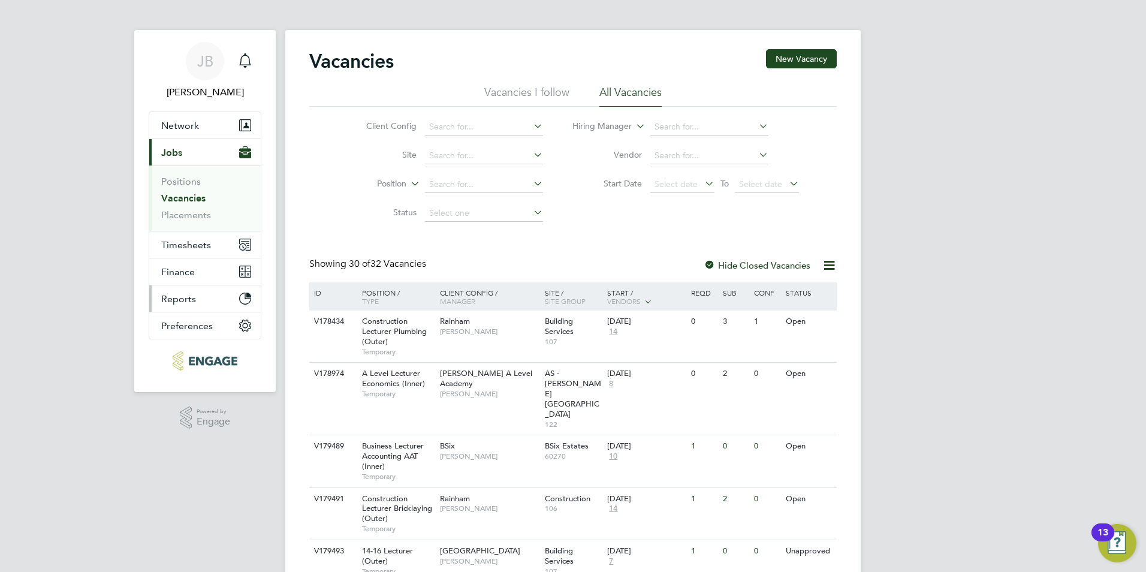
scroll to position [7, 0]
